Goal: Check status: Check status

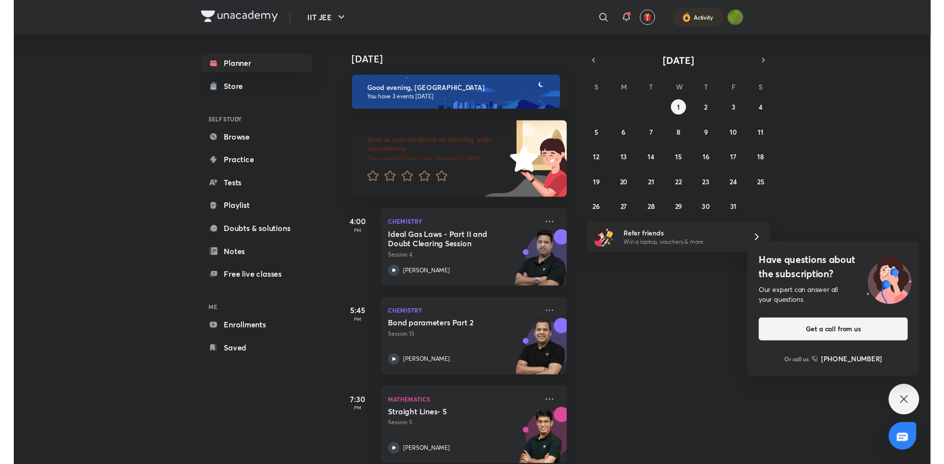
scroll to position [7, 0]
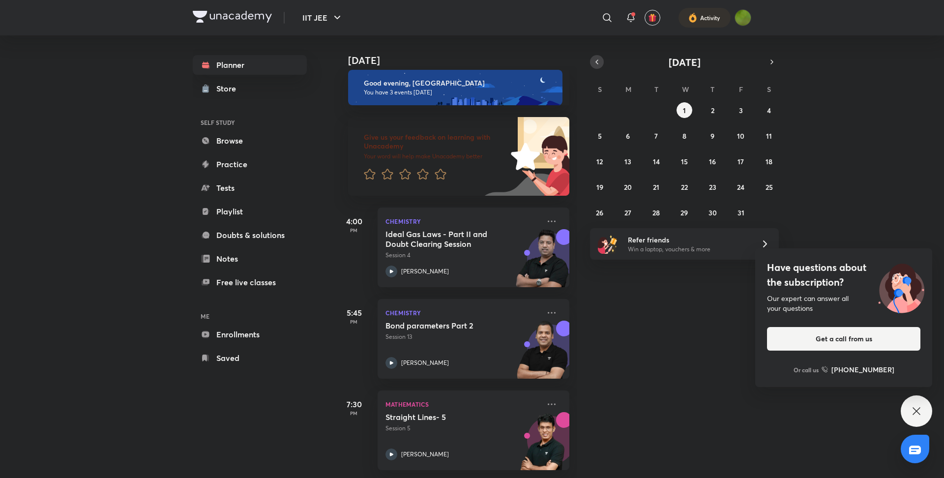
click at [597, 62] on icon "button" at bounding box center [597, 61] width 8 height 9
click at [657, 226] on div "[DATE] Good evening, [PERSON_NAME] You have 3 events [DATE] Give us your feedba…" at bounding box center [637, 256] width 607 height 442
click at [657, 220] on button "30" at bounding box center [656, 212] width 16 height 16
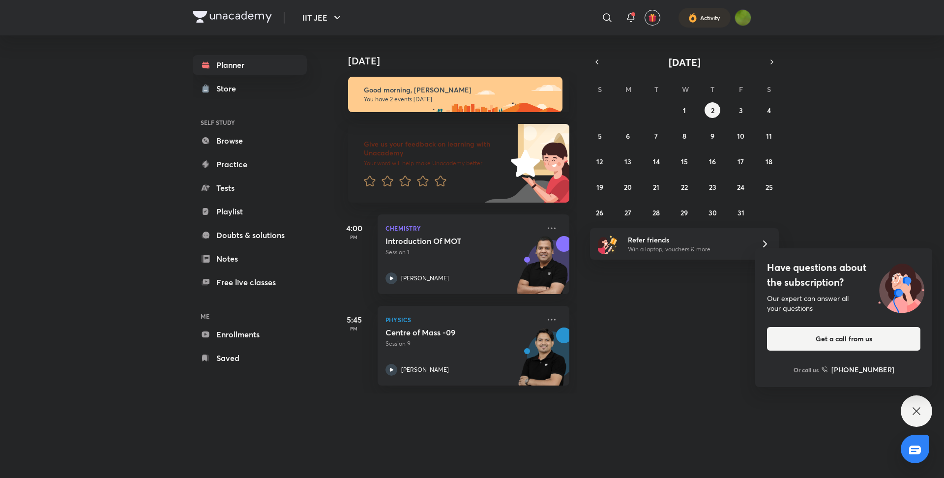
click at [601, 68] on div "October 2025 S M T W T F S 28 29 30 1 2 3 4 5 6 7 8 9 10 11 12 13 14 15 16 17 1…" at bounding box center [684, 137] width 189 height 165
click at [597, 65] on icon "button" at bounding box center [597, 61] width 8 height 9
click at [607, 212] on div "31 1 2 3 4 5 6 7 8 9 10 11 12 13 14 15 16 17 18 19 20 21 22 23 24 25 26 27 28 2…" at bounding box center [684, 161] width 189 height 118
click at [600, 214] on abbr "28" at bounding box center [599, 212] width 7 height 9
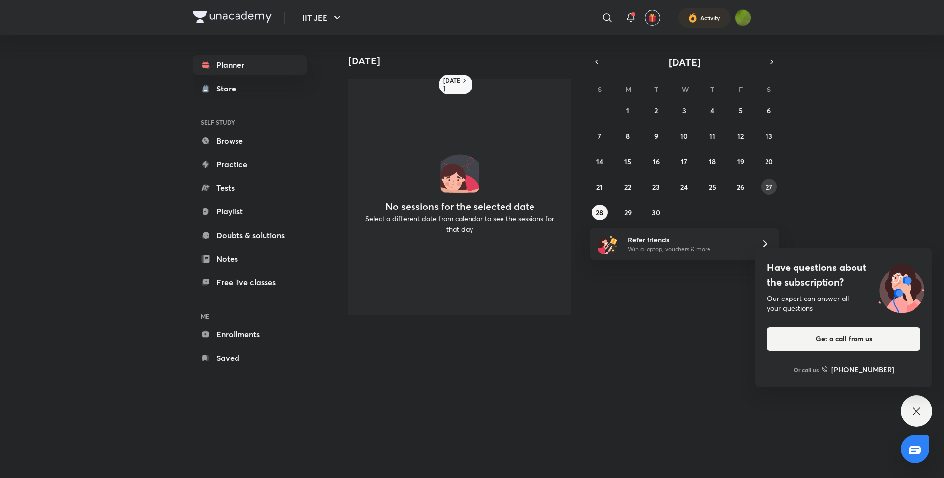
click at [766, 188] on abbr "27" at bounding box center [768, 186] width 7 height 9
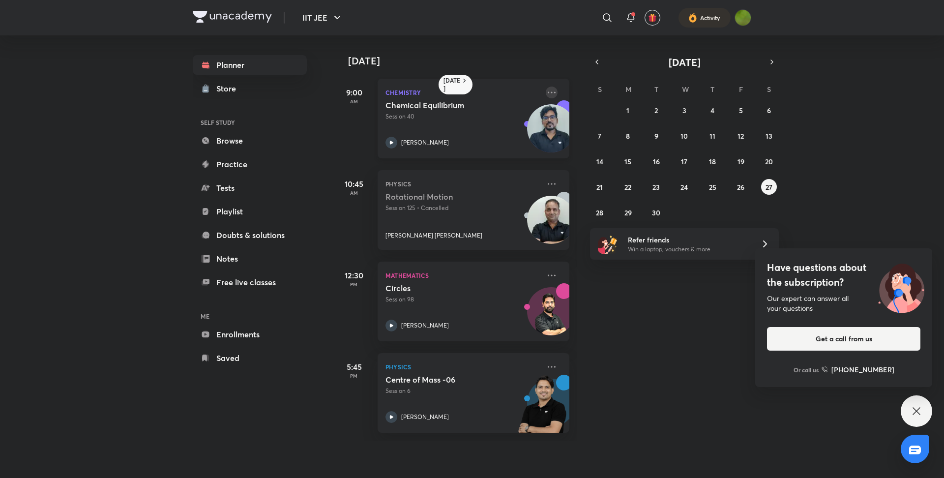
click at [549, 94] on icon at bounding box center [551, 92] width 12 height 12
click at [586, 119] on li "With annotation" at bounding box center [620, 112] width 97 height 22
